Goal: Task Accomplishment & Management: Complete application form

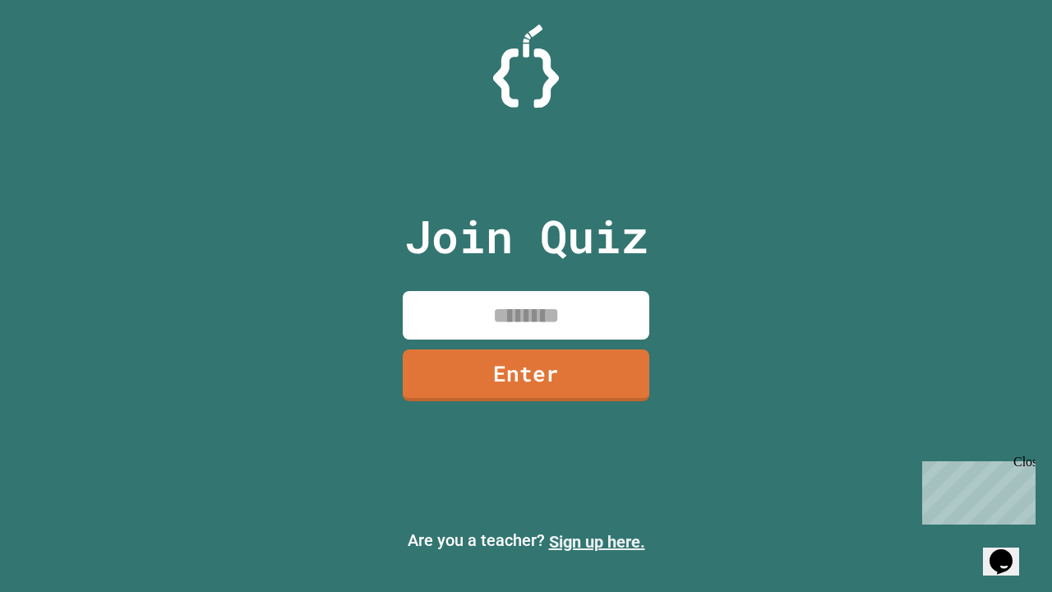
click at [597, 541] on link "Sign up here." at bounding box center [597, 542] width 96 height 20
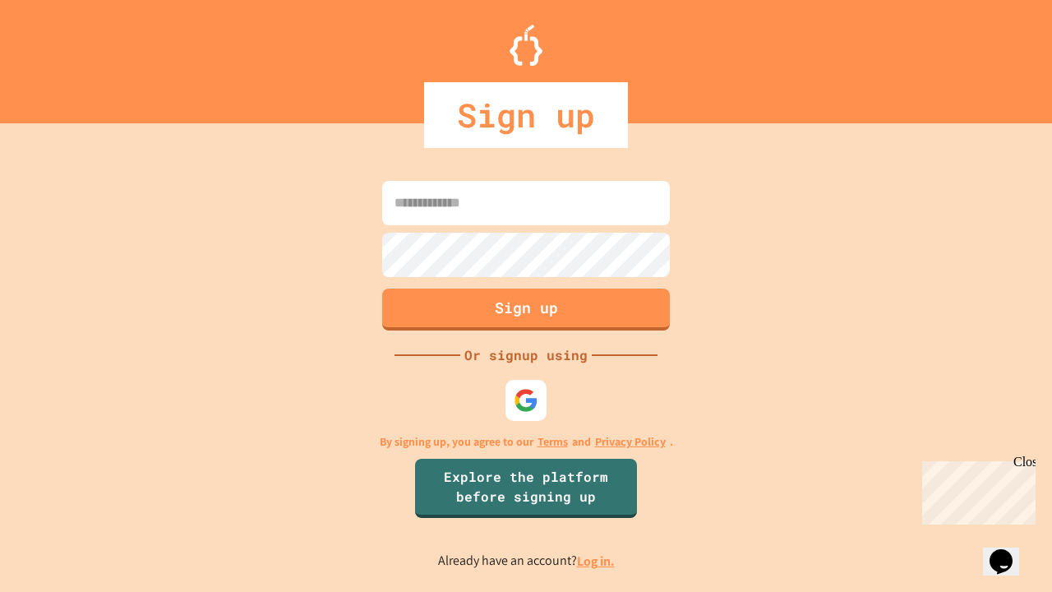
click at [597, 560] on link "Log in." at bounding box center [596, 560] width 38 height 17
